Goal: Transaction & Acquisition: Purchase product/service

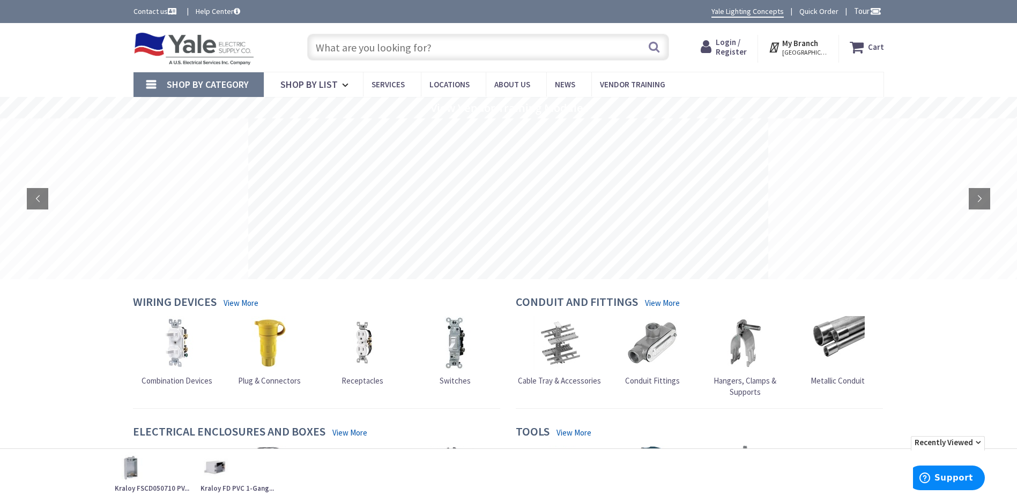
click at [735, 40] on span "Login / Register" at bounding box center [731, 47] width 31 height 20
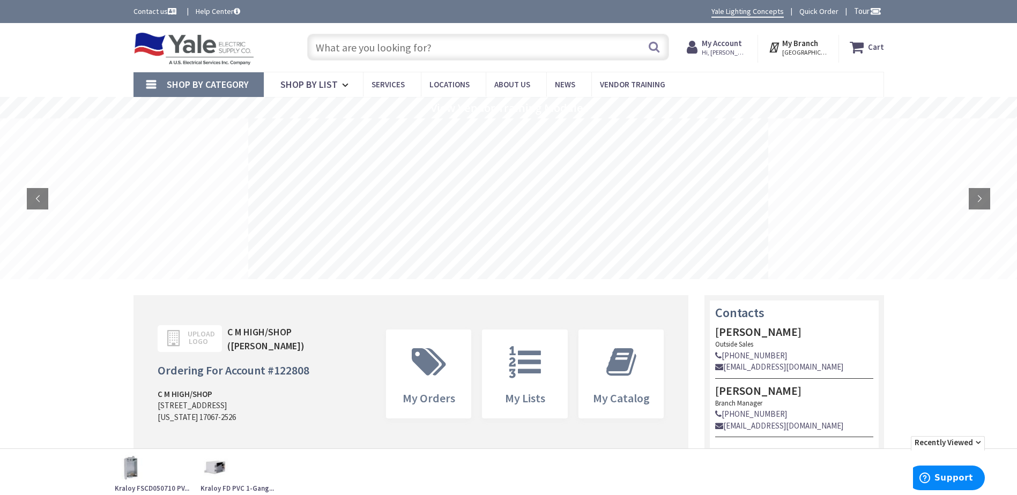
click at [369, 54] on input "text" at bounding box center [488, 47] width 362 height 27
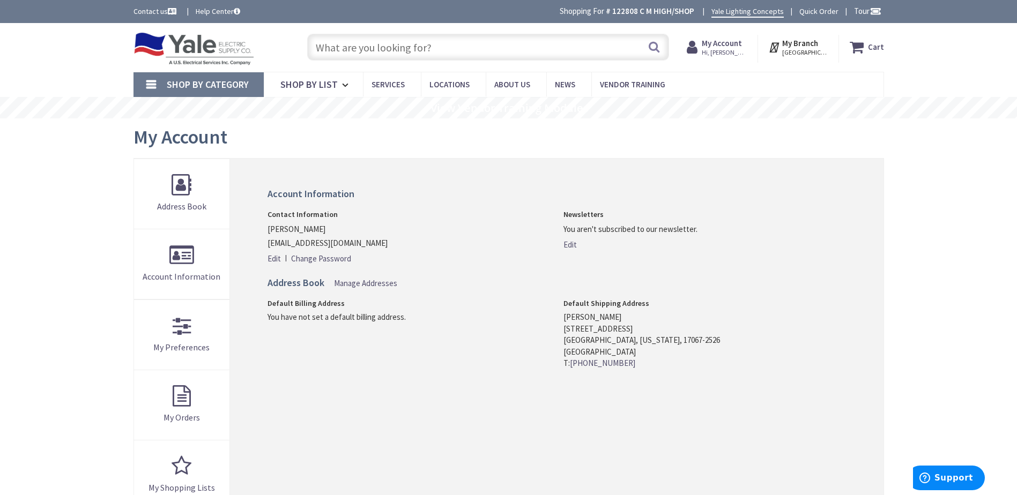
drag, startPoint x: 0, startPoint y: 0, endPoint x: 355, endPoint y: 46, distance: 357.8
click at [355, 46] on input "text" at bounding box center [488, 47] width 362 height 27
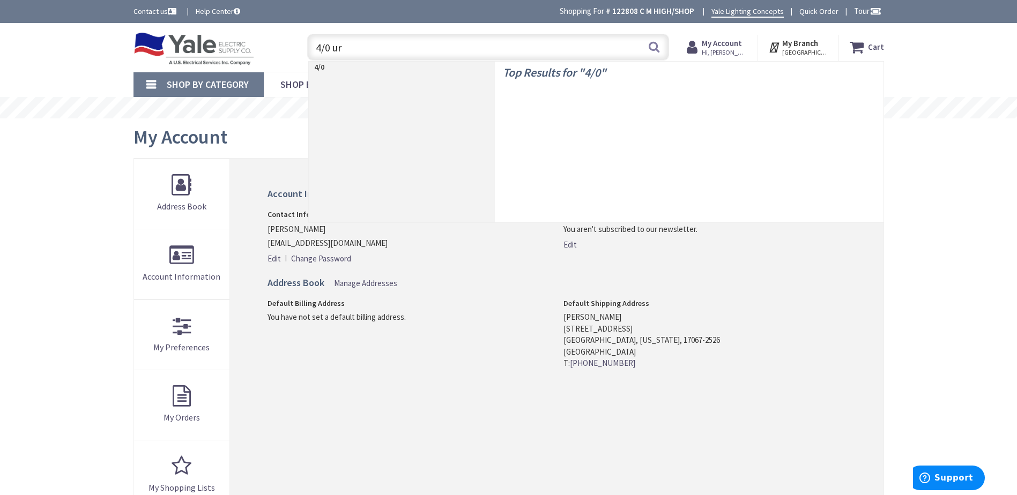
type input "4/0 urd"
